Goal: Task Accomplishment & Management: Manage account settings

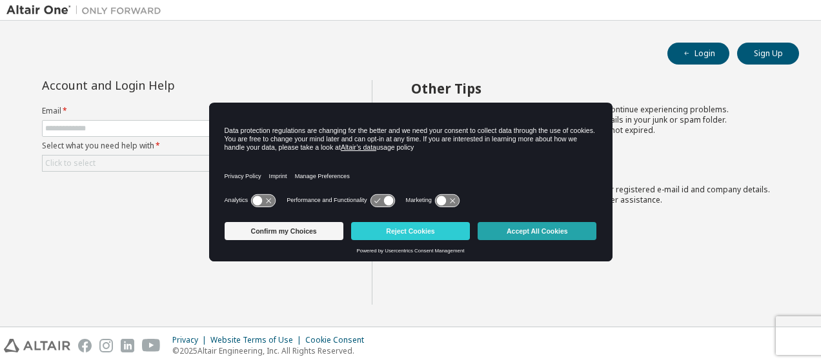
click at [502, 229] on button "Accept All Cookies" at bounding box center [536, 231] width 119 height 18
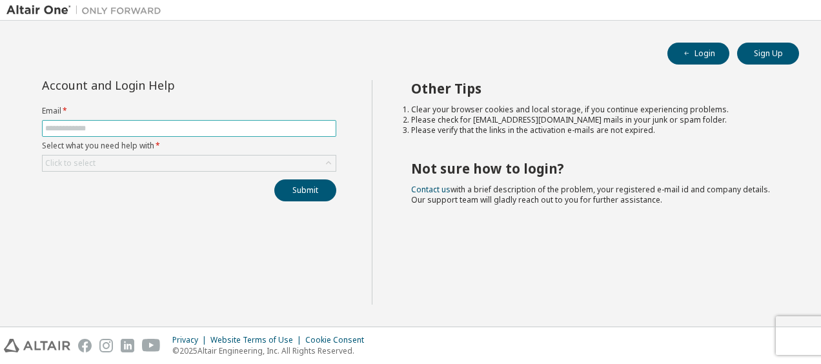
click at [163, 132] on input "text" at bounding box center [189, 128] width 288 height 10
type input "**********"
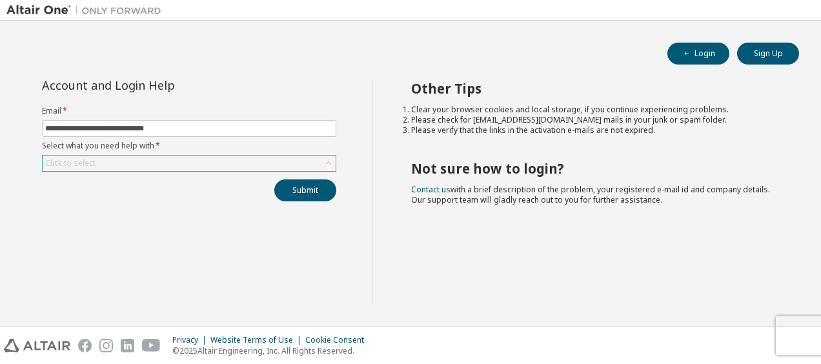
click at [161, 160] on div "Click to select" at bounding box center [189, 162] width 293 height 15
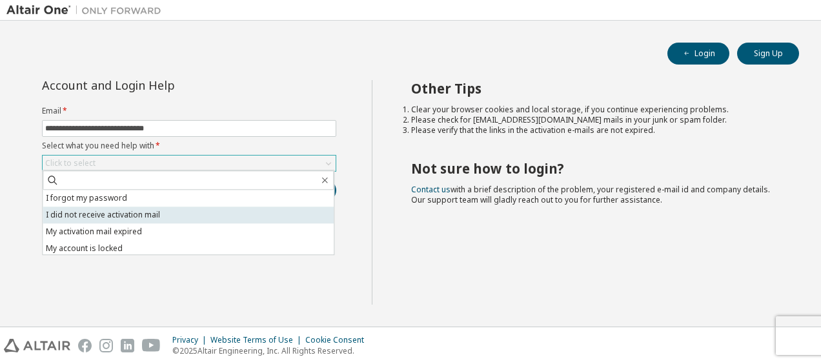
click at [143, 217] on li "I did not receive activation mail" at bounding box center [188, 214] width 291 height 17
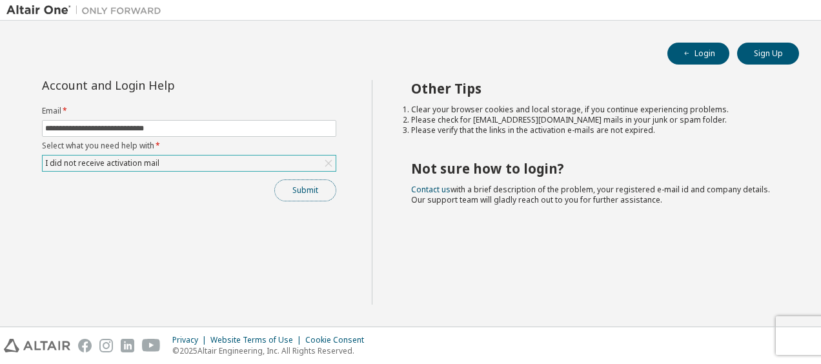
click at [301, 192] on button "Submit" at bounding box center [305, 190] width 62 height 22
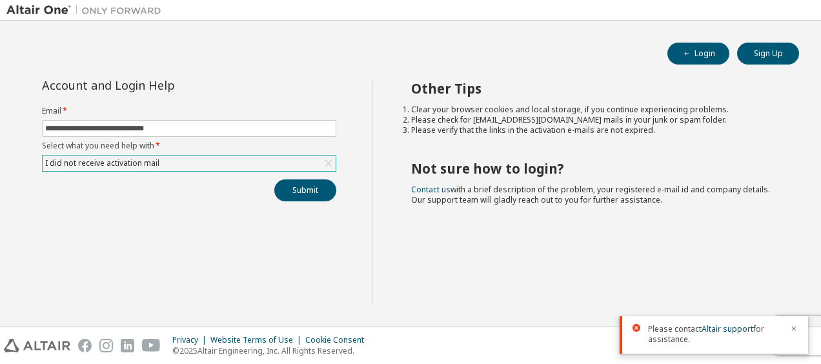
click at [248, 165] on div "I did not receive activation mail" at bounding box center [189, 162] width 293 height 15
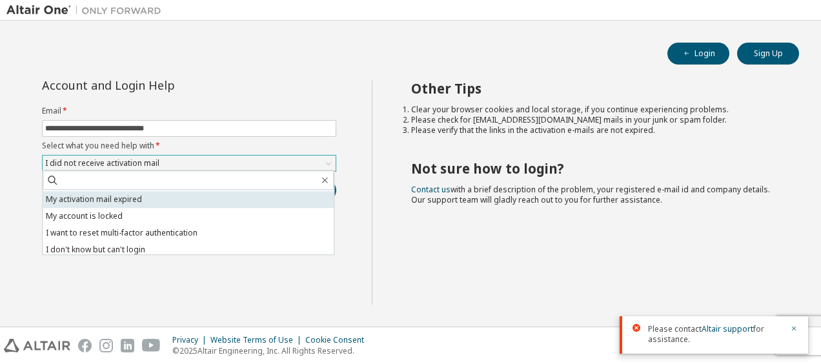
scroll to position [36, 0]
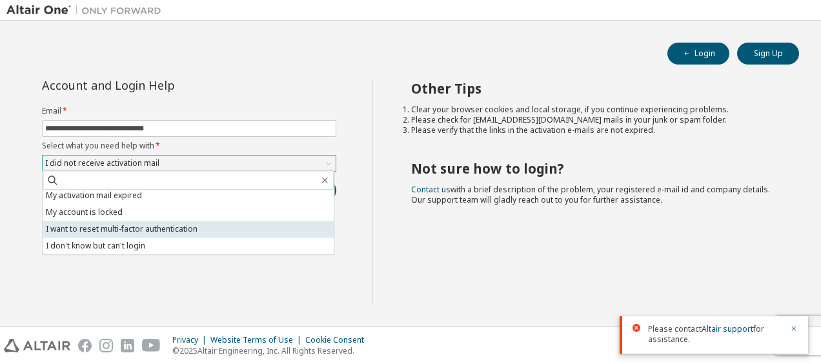
click at [179, 226] on li "I want to reset multi-factor authentication" at bounding box center [188, 229] width 291 height 17
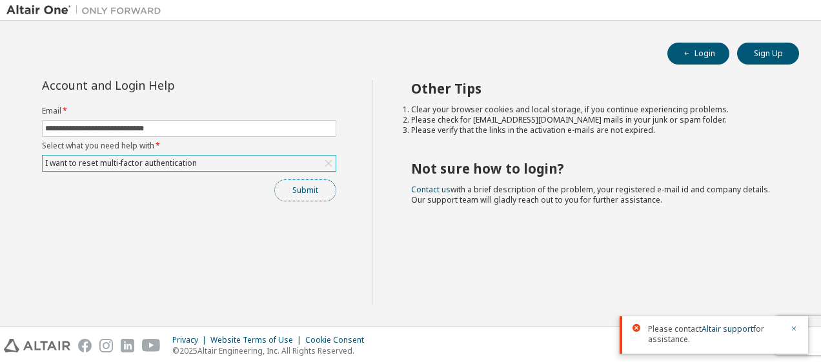
click at [297, 190] on button "Submit" at bounding box center [305, 190] width 62 height 22
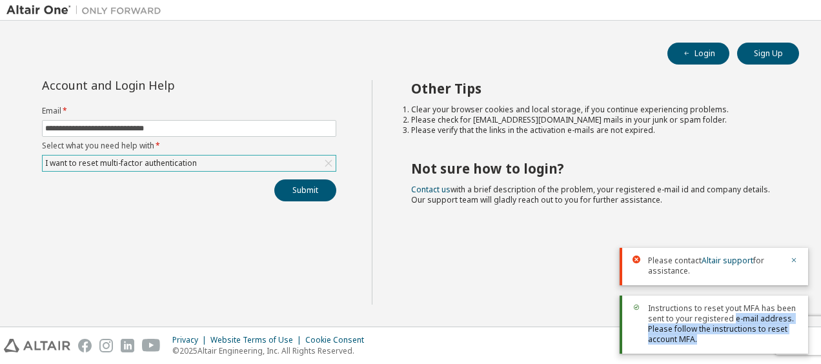
drag, startPoint x: 733, startPoint y: 322, endPoint x: 754, endPoint y: 337, distance: 25.8
click at [754, 337] on span "Instructions to reset yout MFA has been sent to your registered e-mail address.…" at bounding box center [723, 323] width 150 height 41
drag, startPoint x: 754, startPoint y: 337, endPoint x: 747, endPoint y: 324, distance: 15.3
click at [747, 324] on span "Instructions to reset yout MFA has been sent to your registered e-mail address.…" at bounding box center [723, 323] width 150 height 41
